Goal: Information Seeking & Learning: Learn about a topic

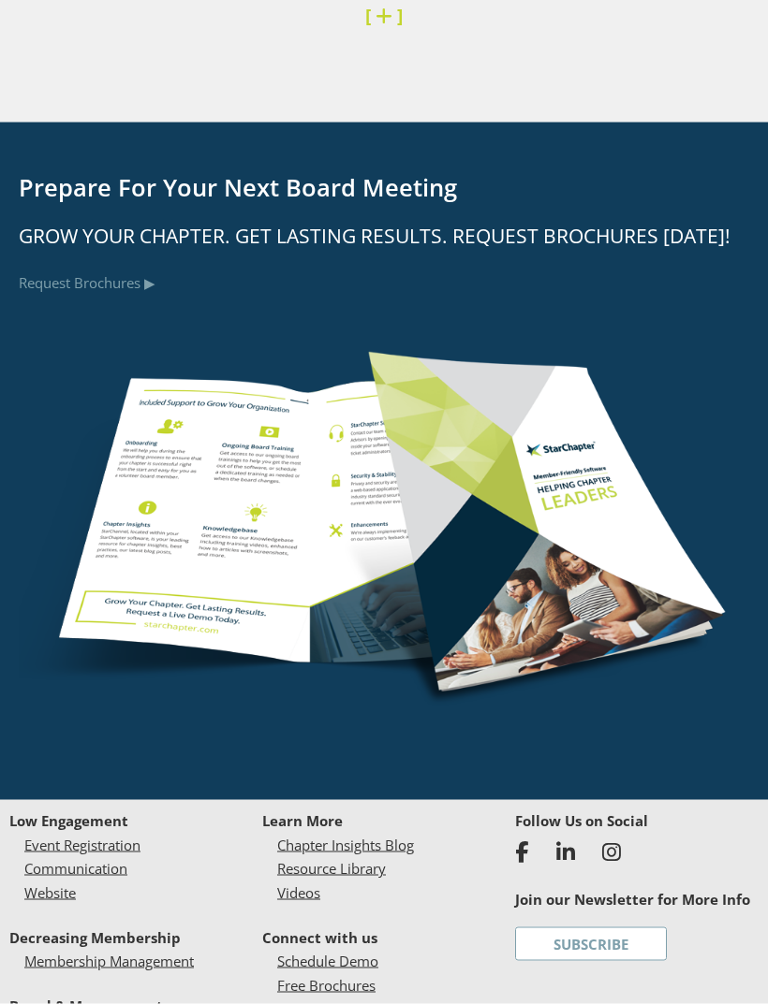
scroll to position [7603, 0]
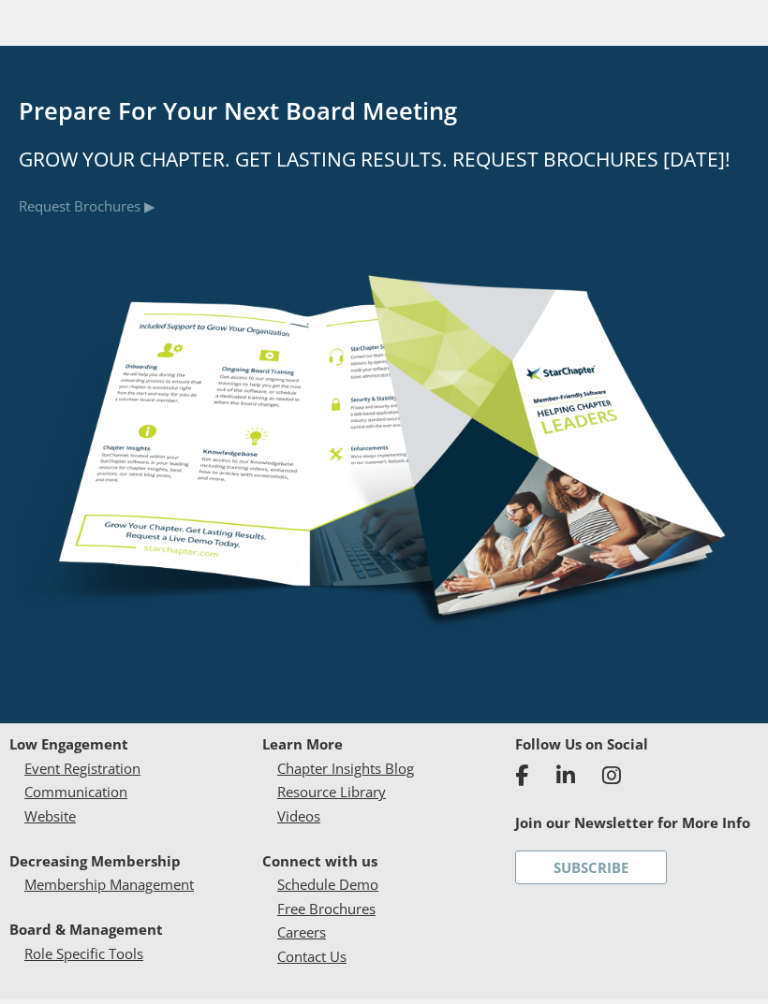
click at [55, 807] on link "Website" at bounding box center [49, 816] width 51 height 19
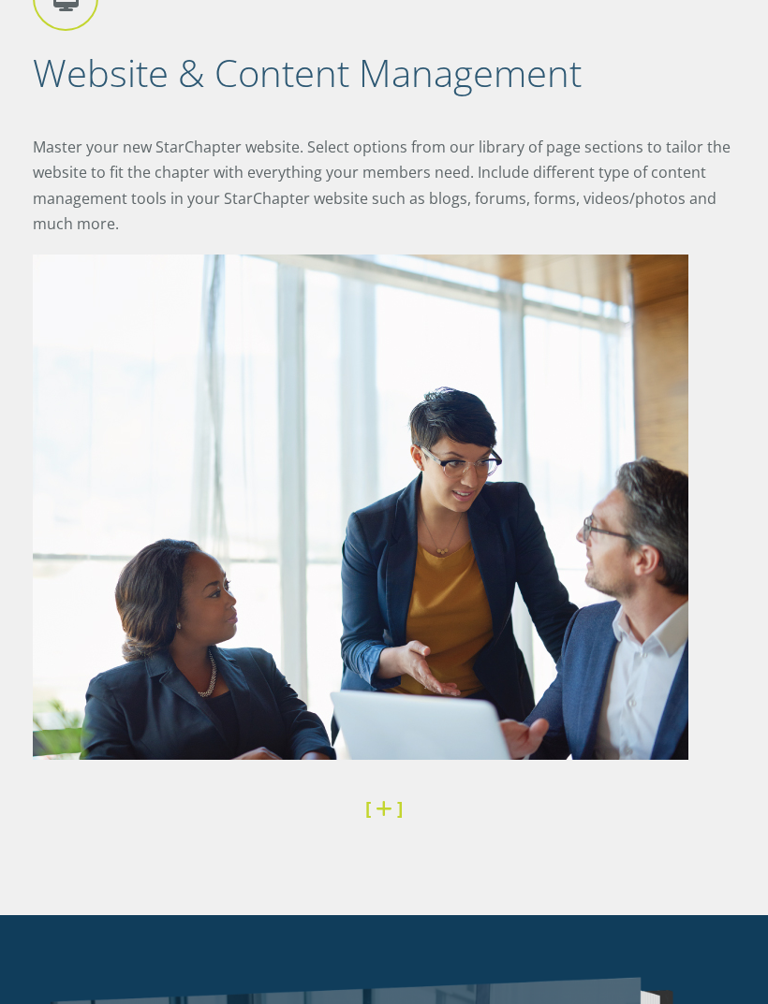
click at [54, 752] on div "Website & Content Management Master your new StarChapter website. Select option…" at bounding box center [384, 376] width 702 height 821
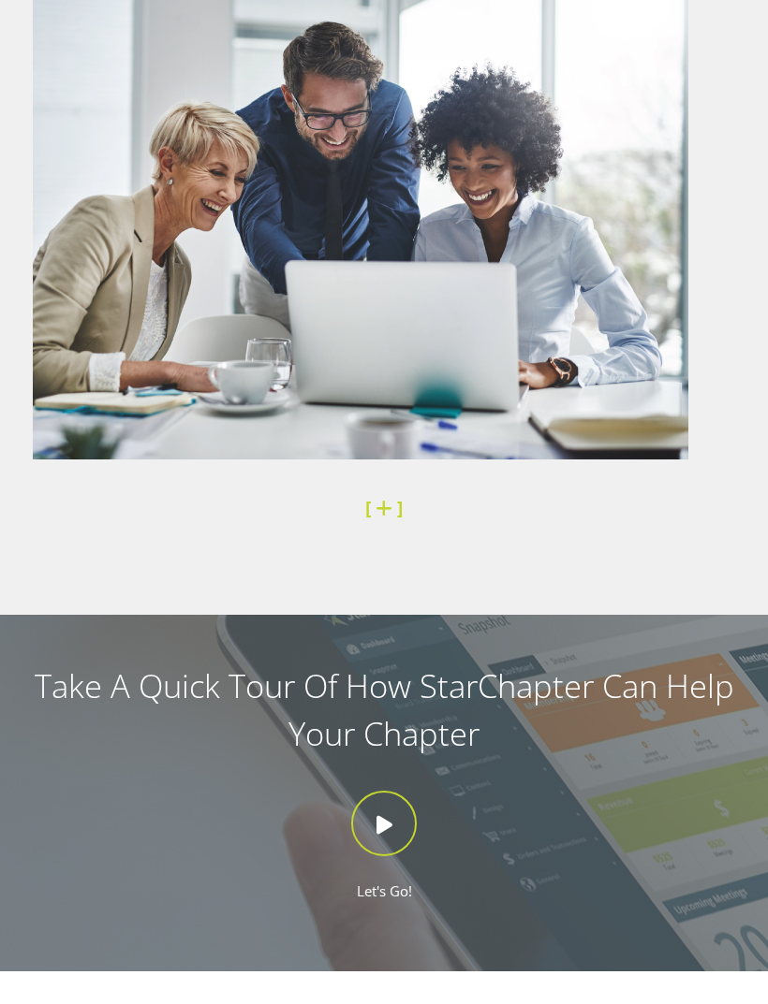
scroll to position [2387, 0]
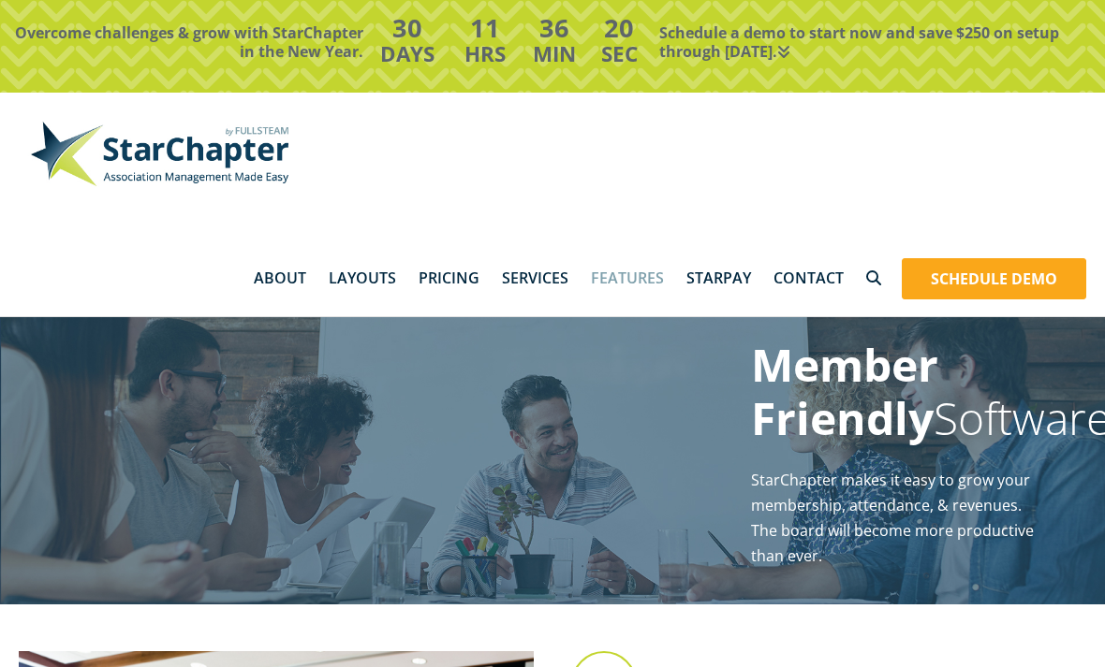
scroll to position [1780, 0]
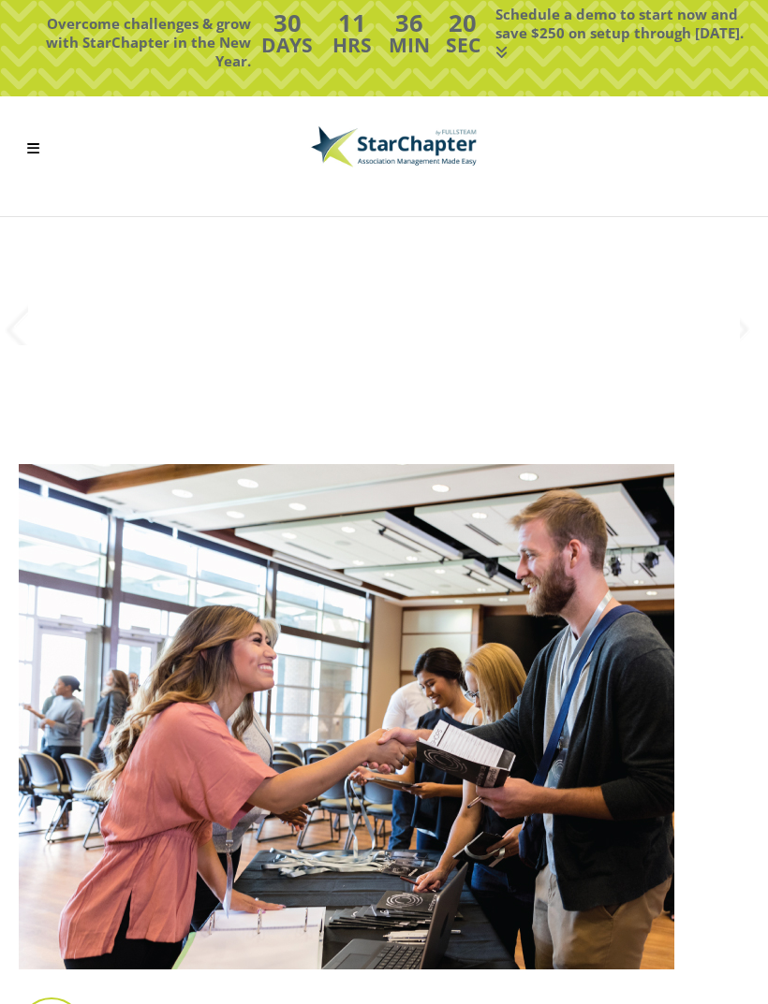
scroll to position [3830, 0]
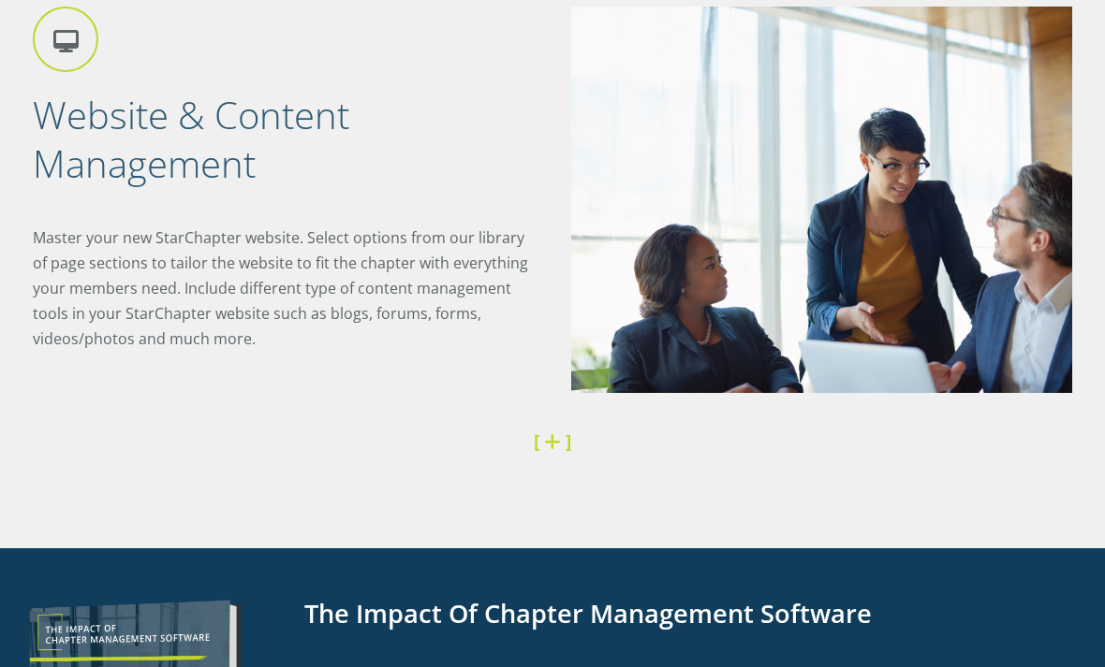
scroll to position [2727, 0]
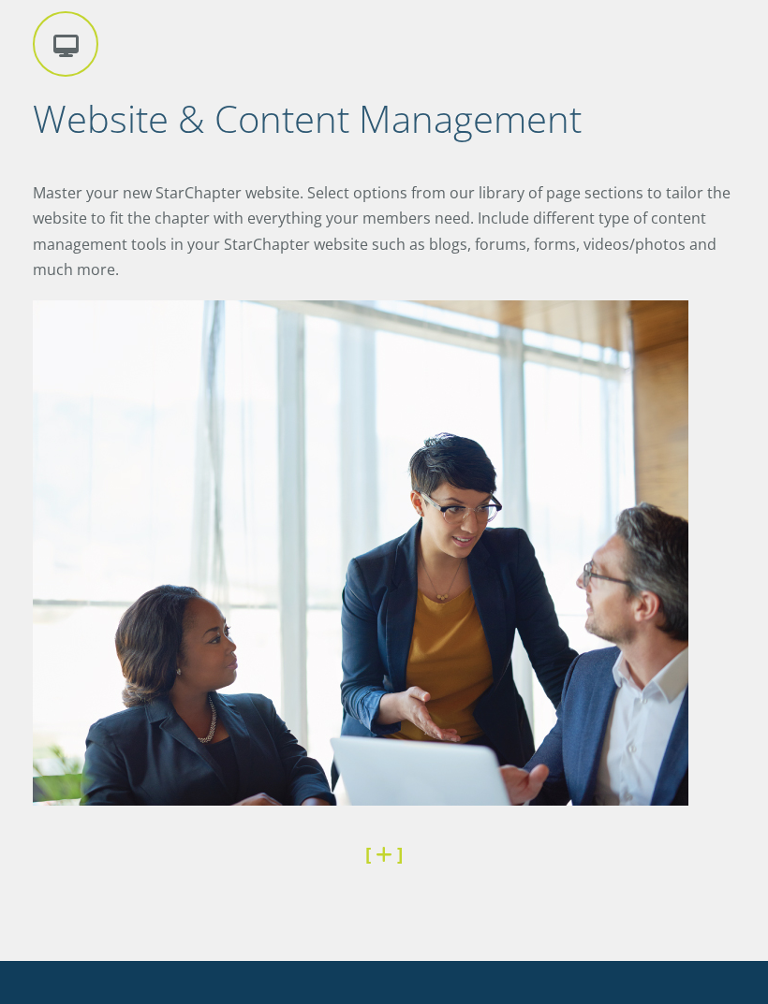
scroll to position [3748, 0]
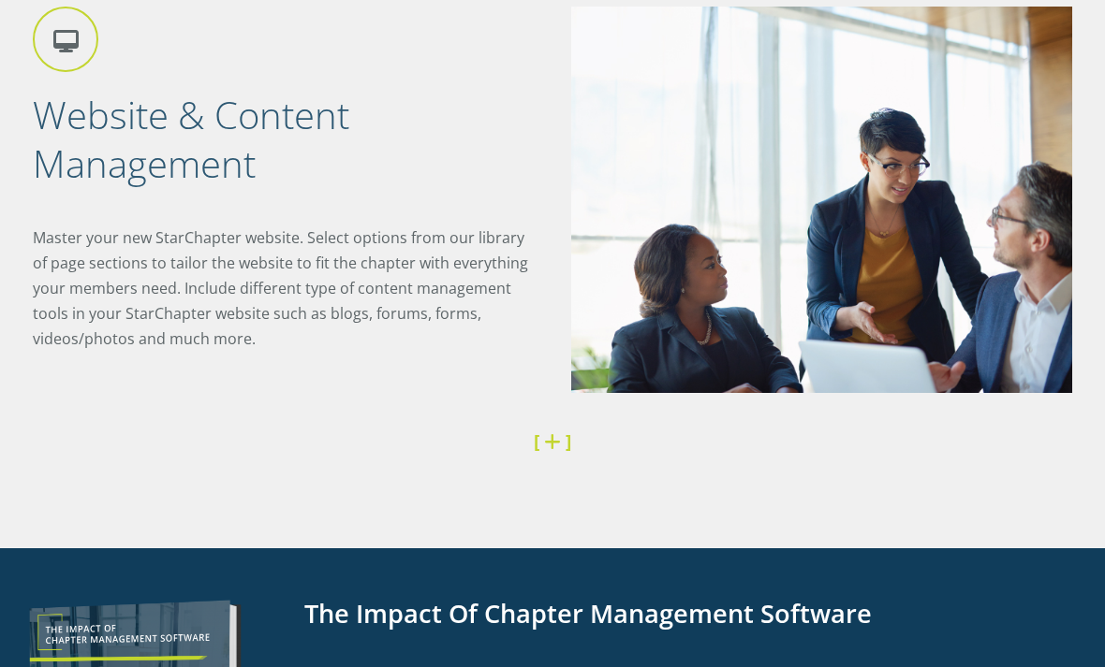
scroll to position [2842, 0]
